Goal: Information Seeking & Learning: Learn about a topic

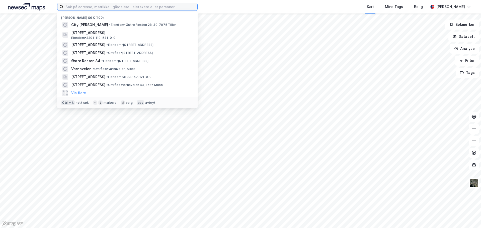
click at [118, 9] on input at bounding box center [130, 7] width 134 height 8
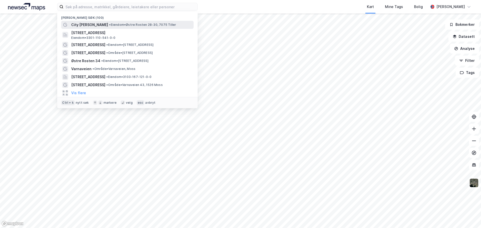
click at [115, 24] on span "• Eiendom • Østre Rosten 28-30, 7075 Tiller" at bounding box center [142, 25] width 67 height 4
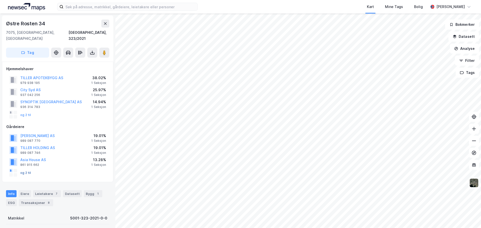
click at [0, 0] on button "og 2 til" at bounding box center [0, 0] width 0 height 0
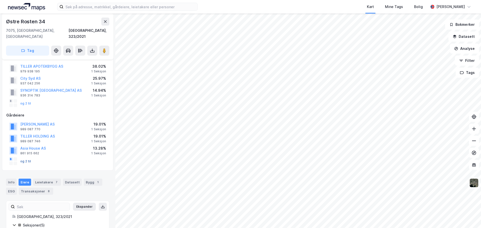
click at [0, 0] on button "og 2 til" at bounding box center [0, 0] width 0 height 0
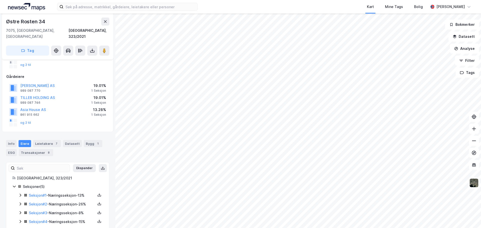
scroll to position [62, 0]
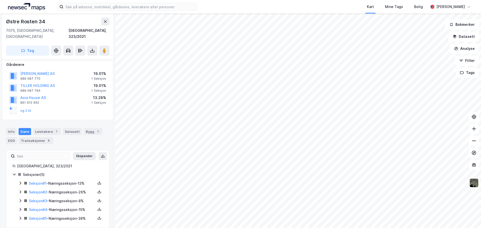
click at [19, 181] on icon at bounding box center [20, 183] width 4 height 4
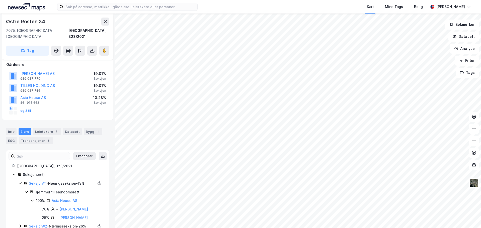
scroll to position [96, 0]
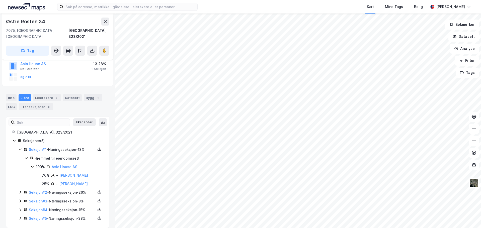
click at [20, 190] on icon at bounding box center [20, 192] width 4 height 4
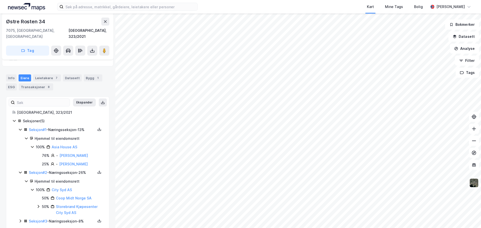
scroll to position [136, 0]
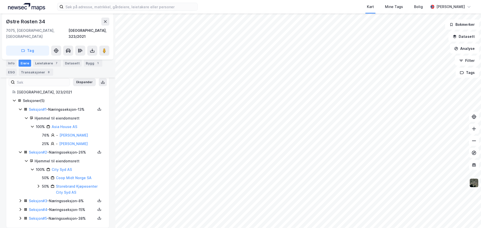
click at [20, 199] on icon at bounding box center [20, 201] width 4 height 4
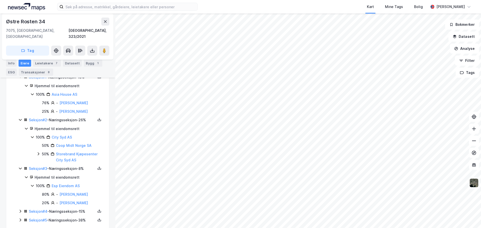
scroll to position [170, 0]
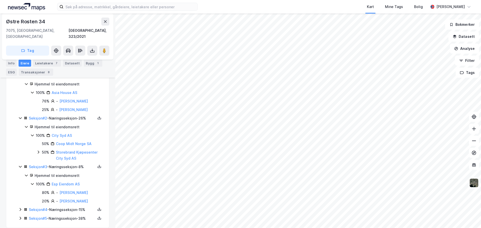
click at [20, 208] on icon at bounding box center [20, 210] width 4 height 4
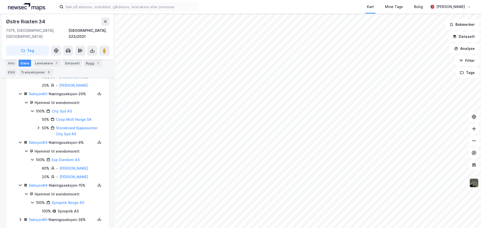
scroll to position [196, 0]
click at [21, 216] on icon at bounding box center [20, 218] width 4 height 4
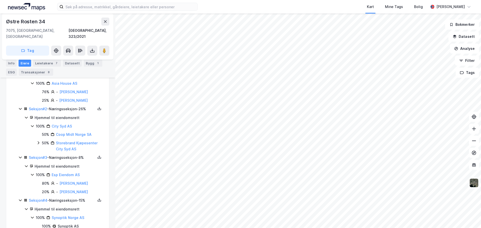
scroll to position [154, 0]
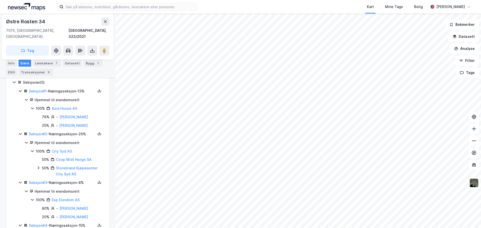
click at [38, 166] on icon at bounding box center [38, 168] width 4 height 4
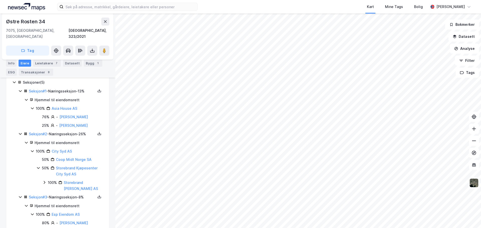
click at [38, 166] on icon at bounding box center [38, 168] width 4 height 4
